Goal: Information Seeking & Learning: Learn about a topic

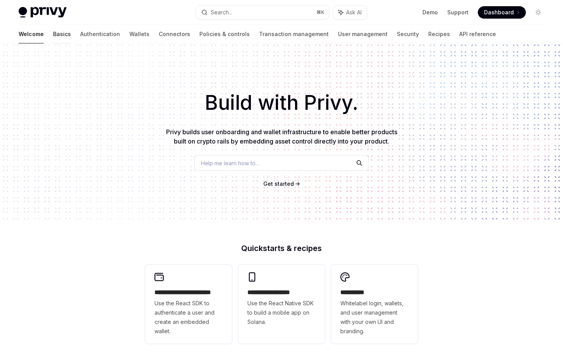
click at [53, 33] on link "Basics" at bounding box center [62, 34] width 18 height 19
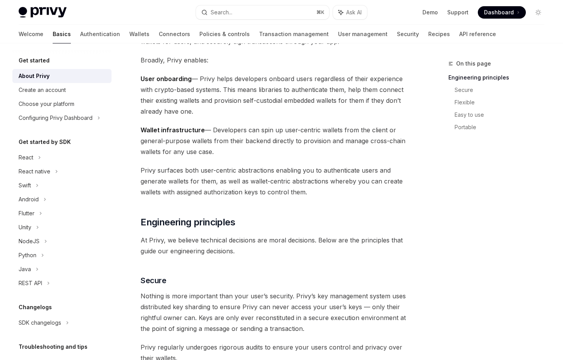
scroll to position [82, 0]
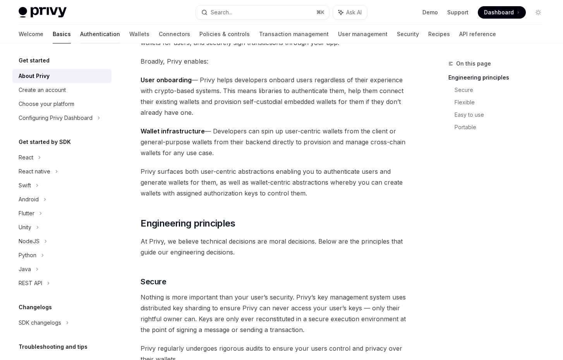
click at [80, 38] on link "Authentication" at bounding box center [100, 34] width 40 height 19
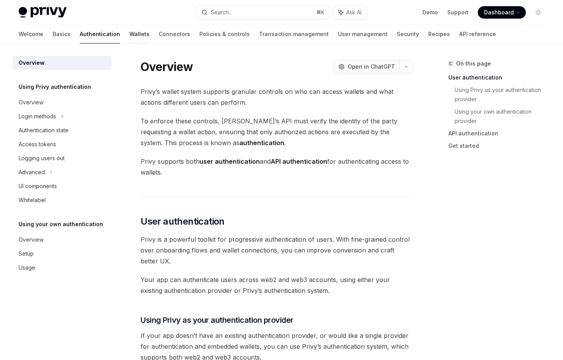
click at [129, 36] on link "Wallets" at bounding box center [139, 34] width 20 height 19
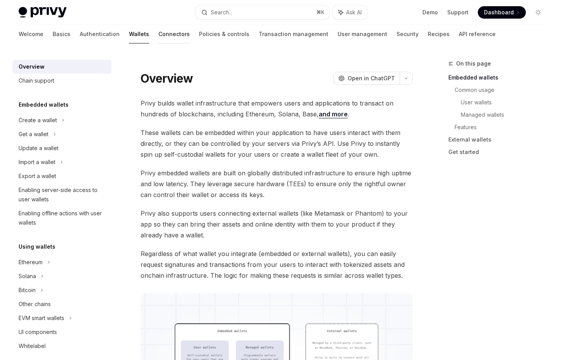
click at [159, 35] on link "Connectors" at bounding box center [174, 34] width 31 height 19
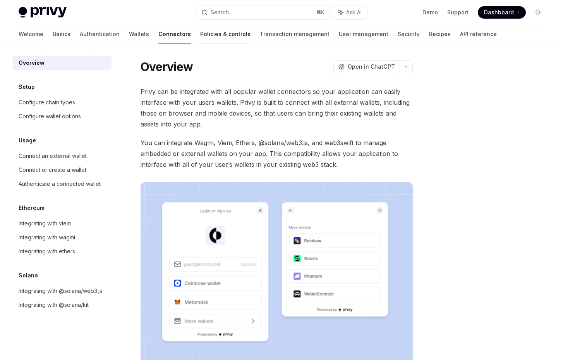
click at [200, 39] on link "Policies & controls" at bounding box center [225, 34] width 50 height 19
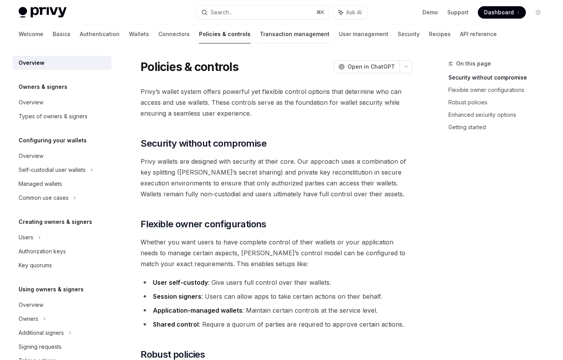
click at [260, 36] on link "Transaction management" at bounding box center [295, 34] width 70 height 19
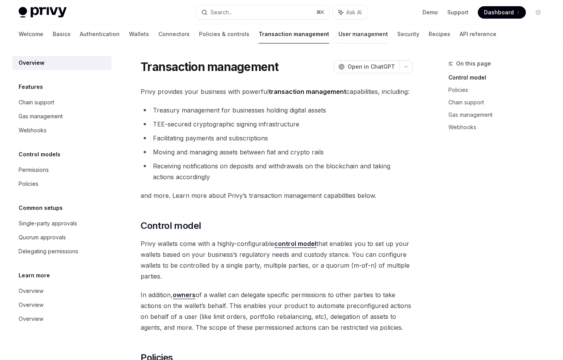
click at [339, 36] on link "User management" at bounding box center [364, 34] width 50 height 19
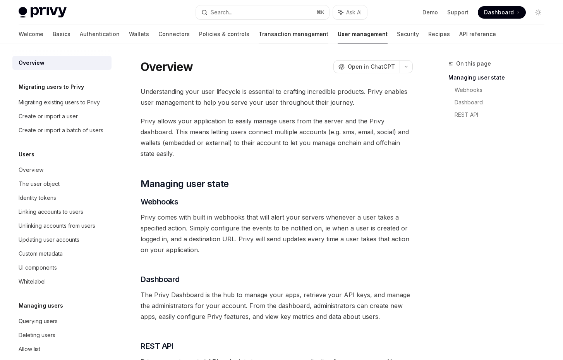
click at [259, 38] on link "Transaction management" at bounding box center [294, 34] width 70 height 19
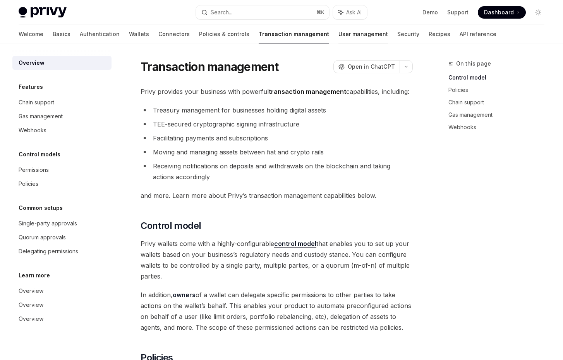
click at [339, 34] on link "User management" at bounding box center [364, 34] width 50 height 19
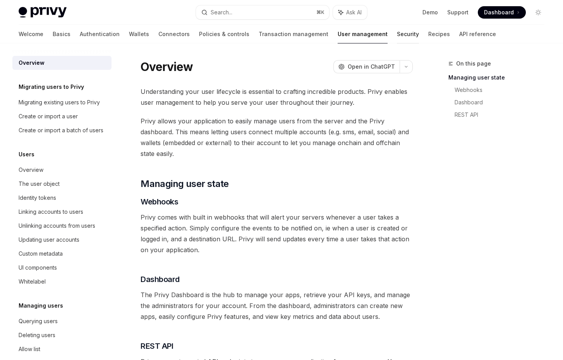
click at [397, 33] on link "Security" at bounding box center [408, 34] width 22 height 19
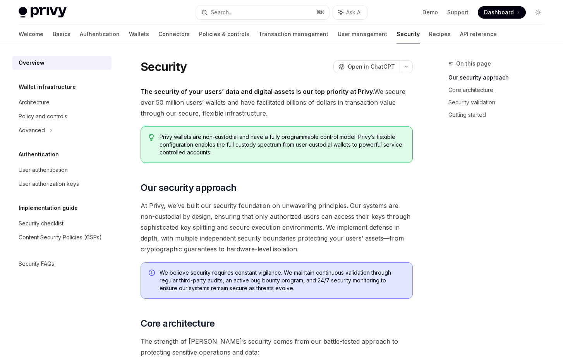
click at [460, 31] on link "API reference" at bounding box center [478, 34] width 37 height 19
type textarea "*"
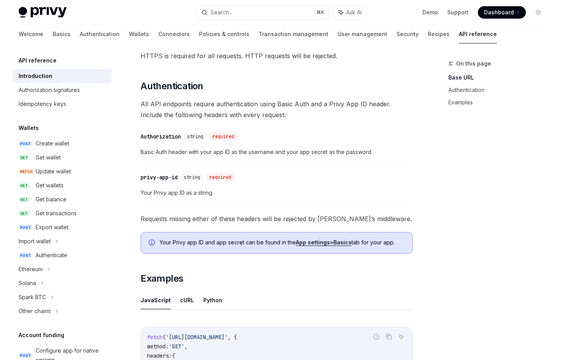
click at [545, 45] on div "On this page Base URL Authentication Examples" at bounding box center [500, 78] width 102 height 71
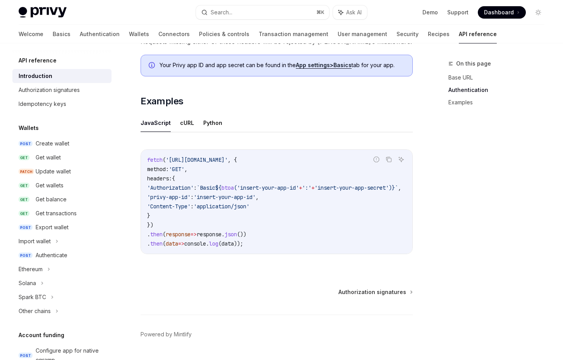
scroll to position [464, 0]
